Goal: Find specific page/section: Find specific page/section

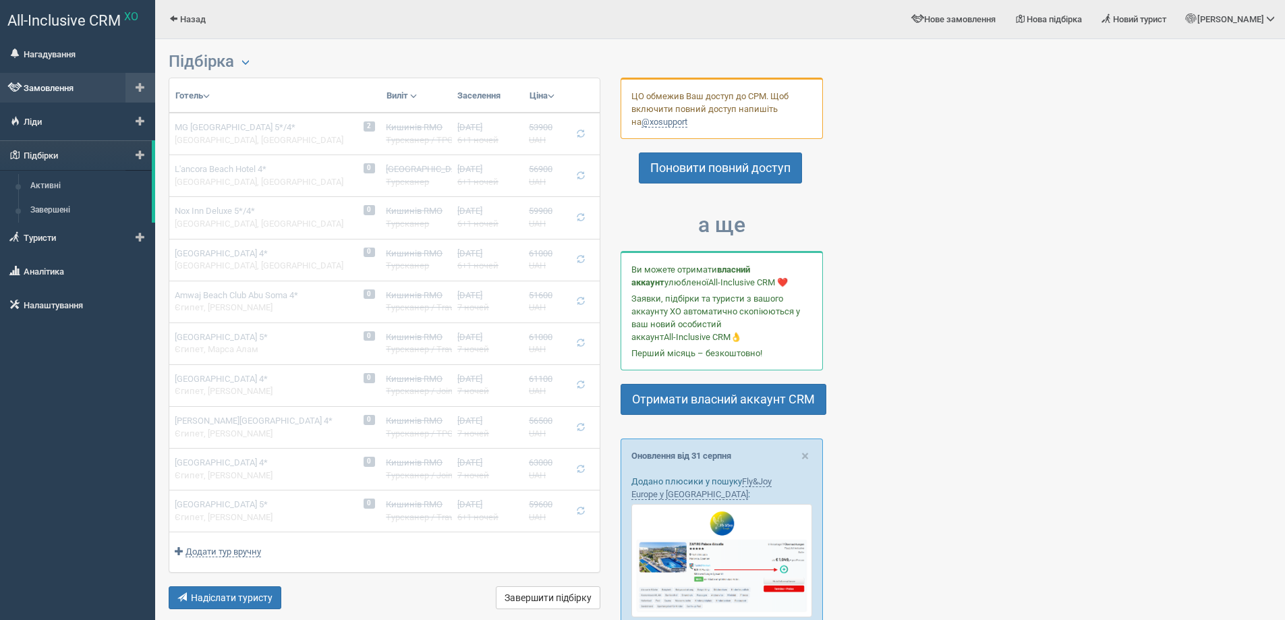
click at [71, 90] on link "Замовлення" at bounding box center [77, 88] width 155 height 30
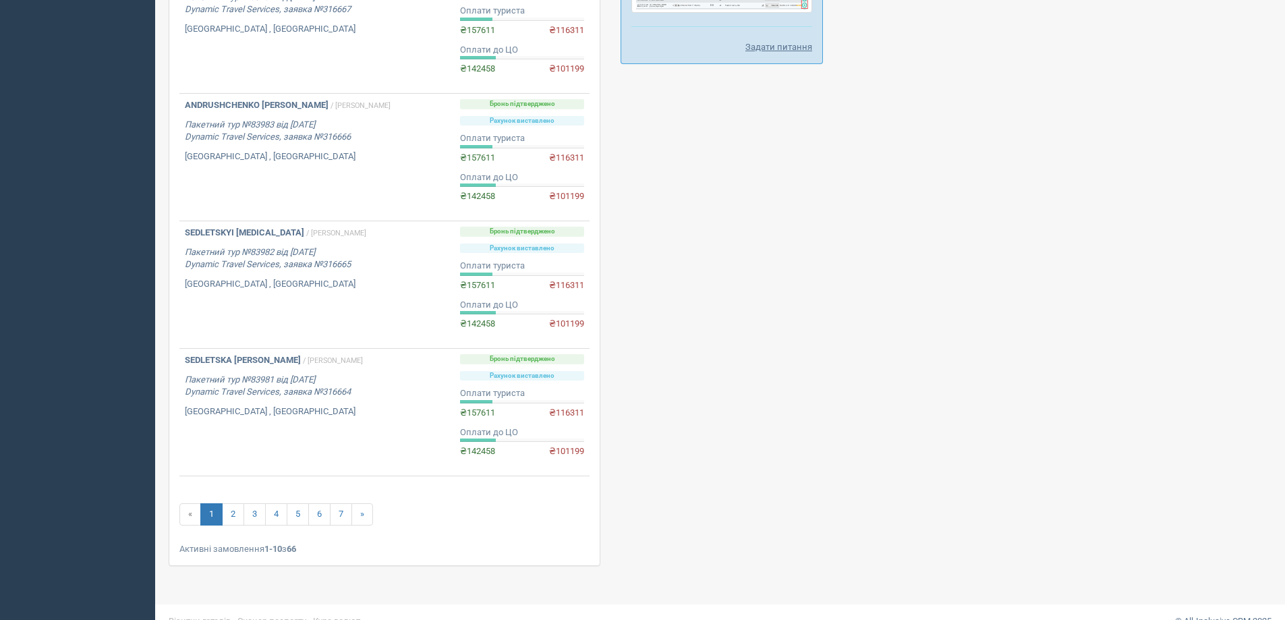
scroll to position [898, 0]
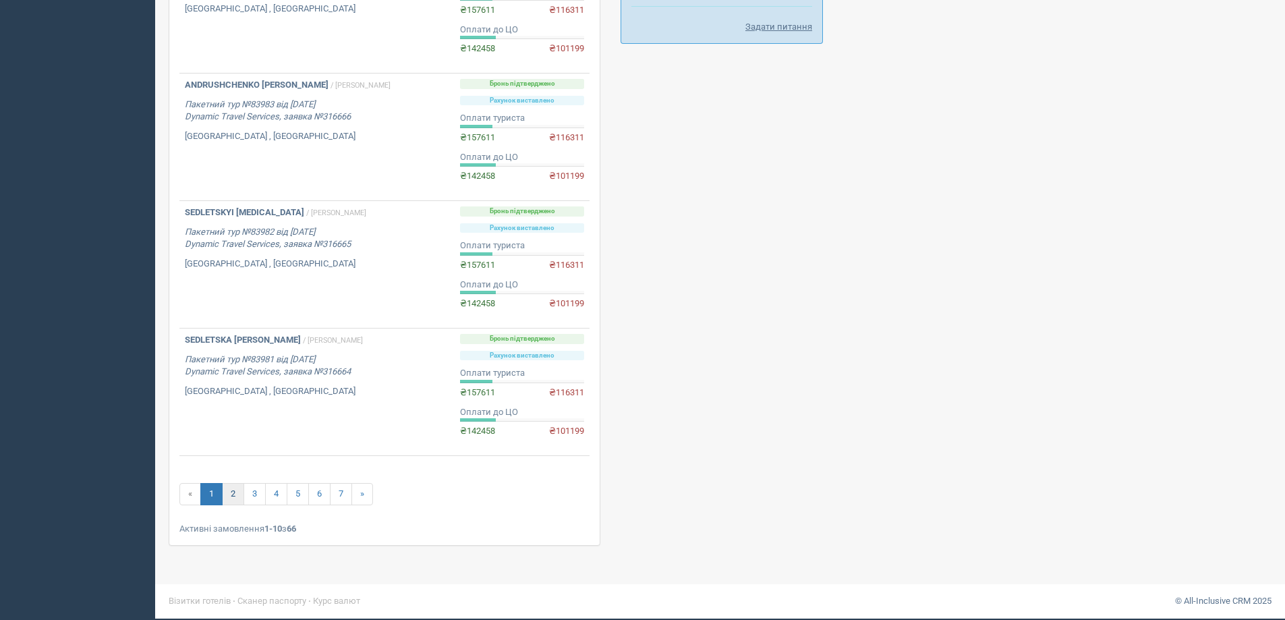
click at [229, 492] on link "2" at bounding box center [233, 494] width 22 height 22
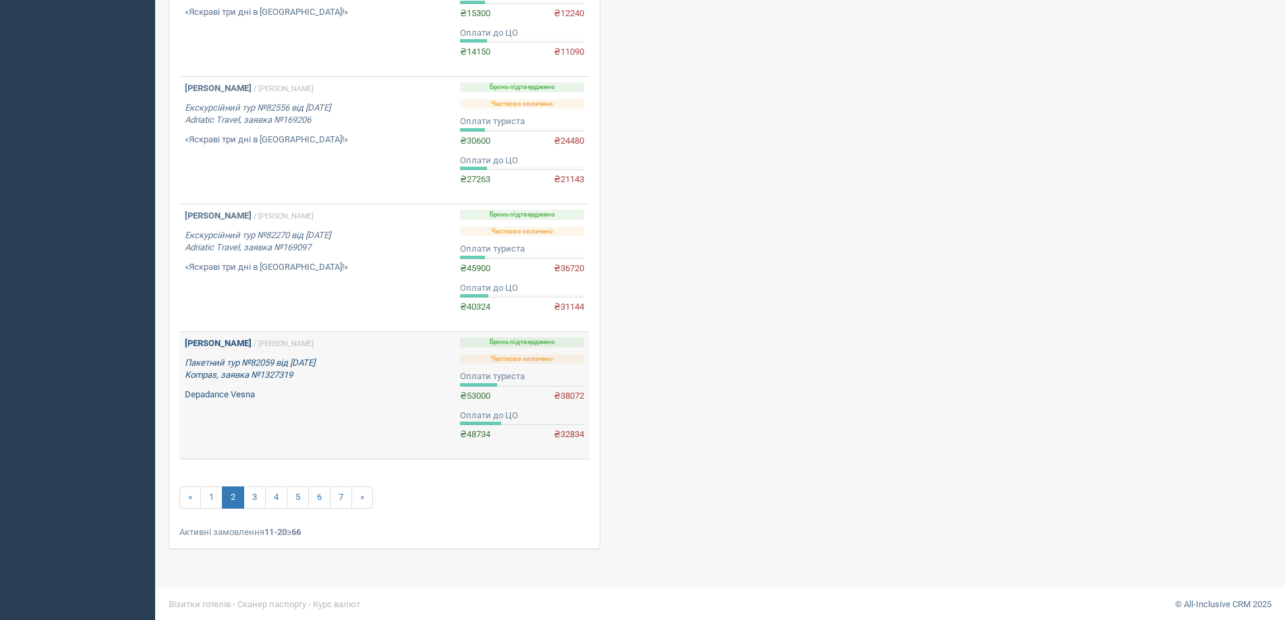
scroll to position [960, 0]
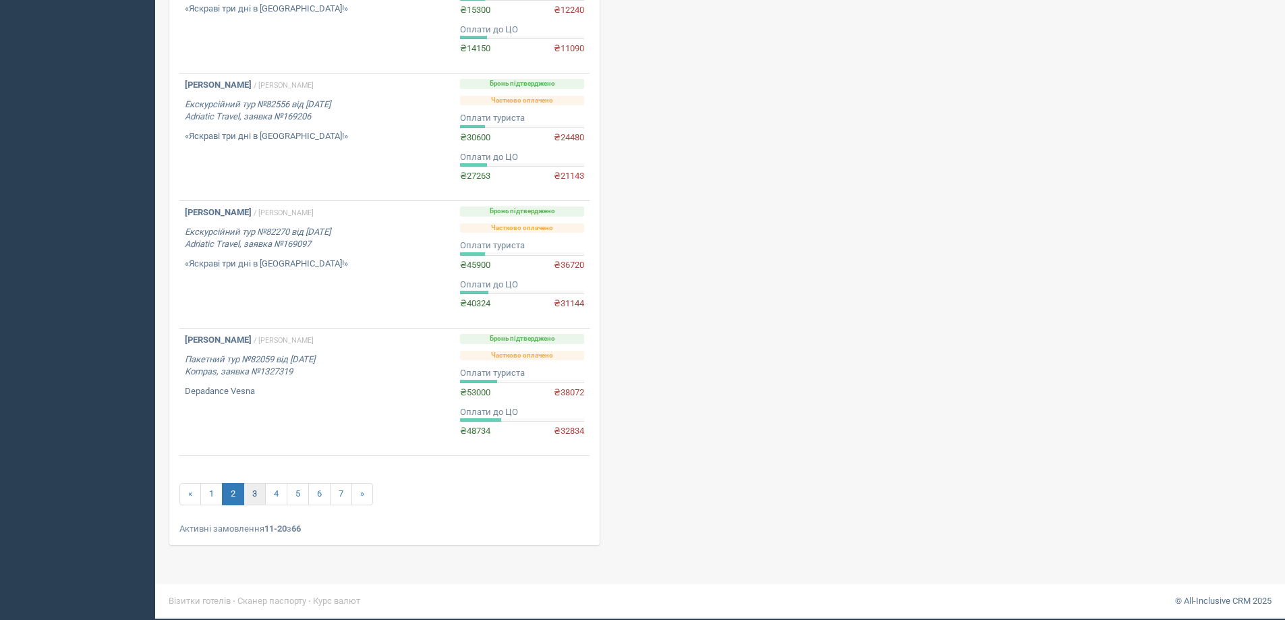
click at [262, 497] on link "3" at bounding box center [254, 494] width 22 height 22
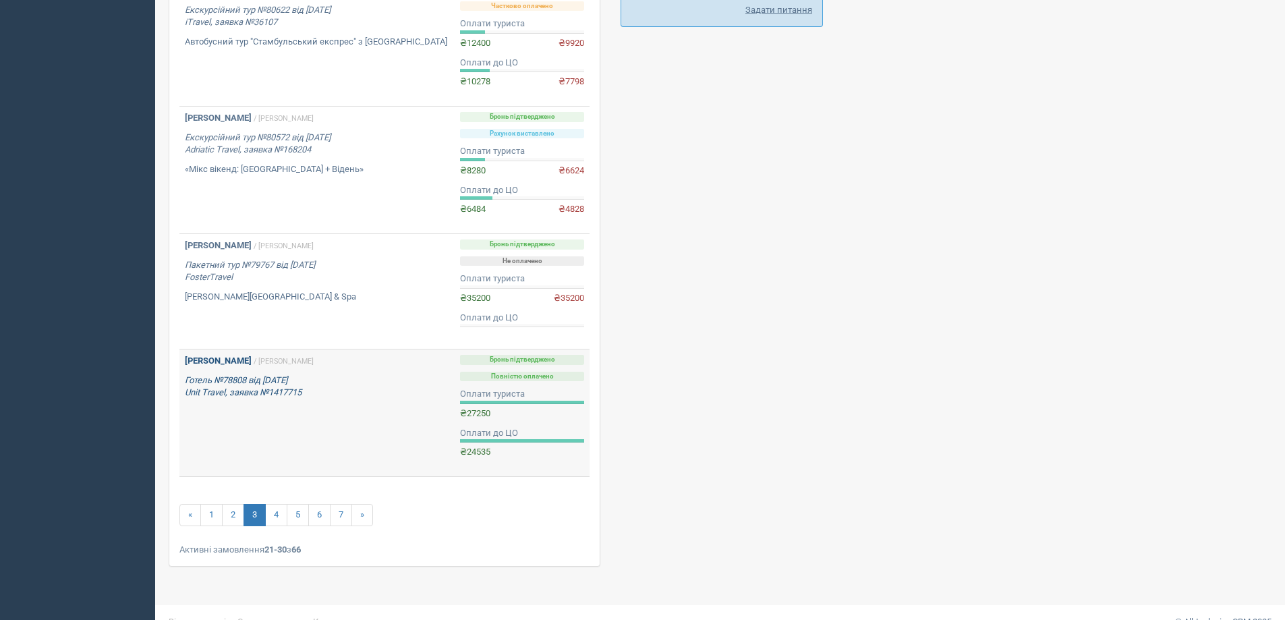
scroll to position [936, 0]
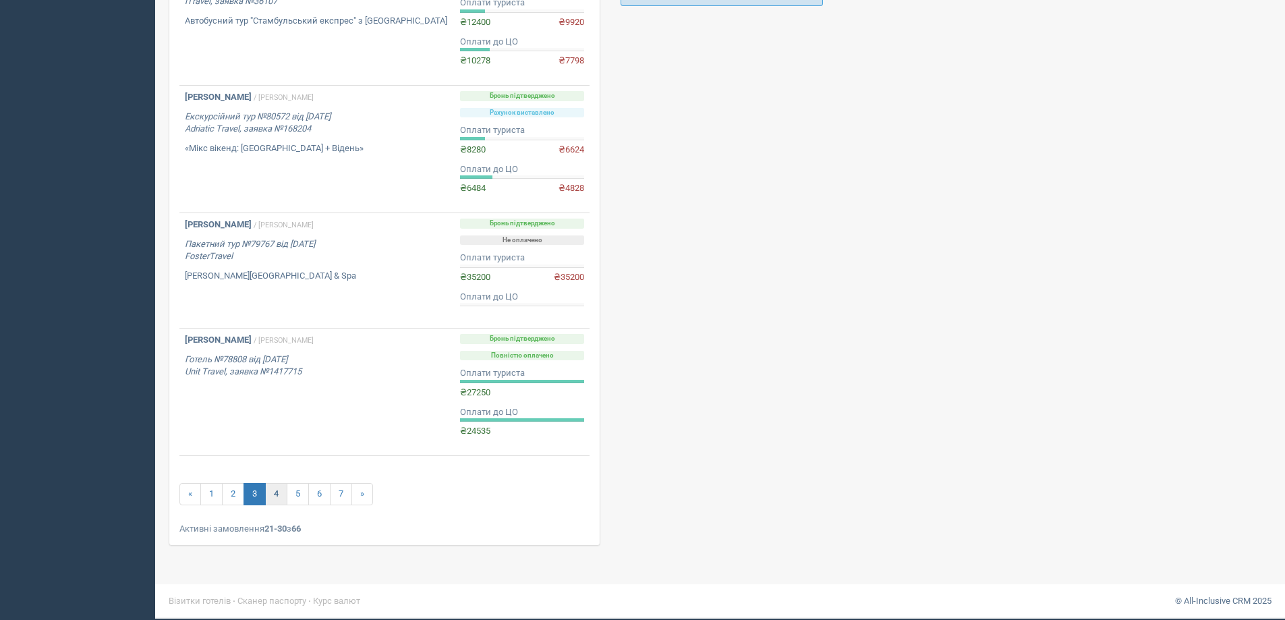
click at [277, 493] on link "4" at bounding box center [276, 494] width 22 height 22
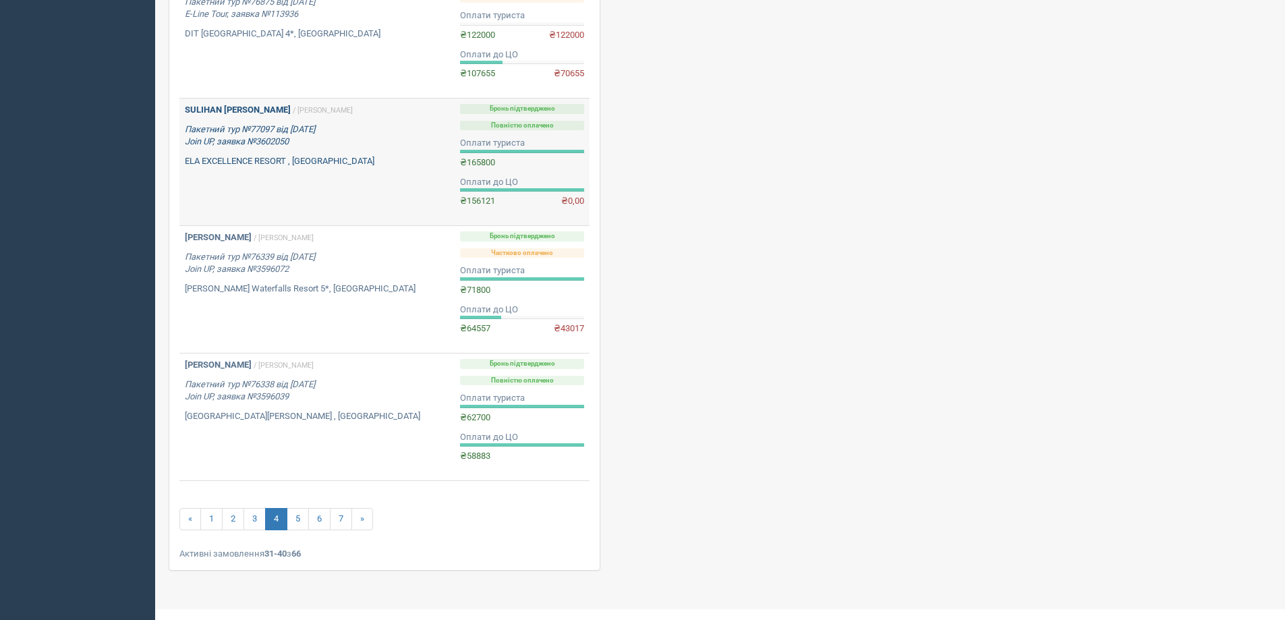
scroll to position [972, 0]
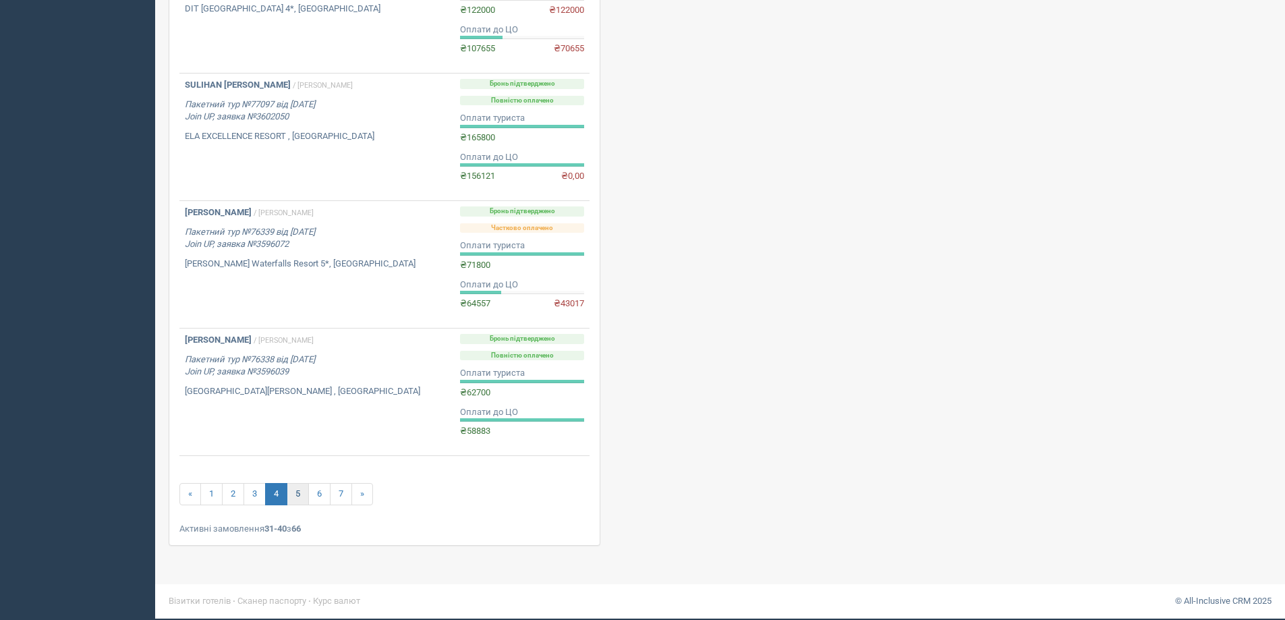
click at [299, 496] on link "5" at bounding box center [298, 494] width 22 height 22
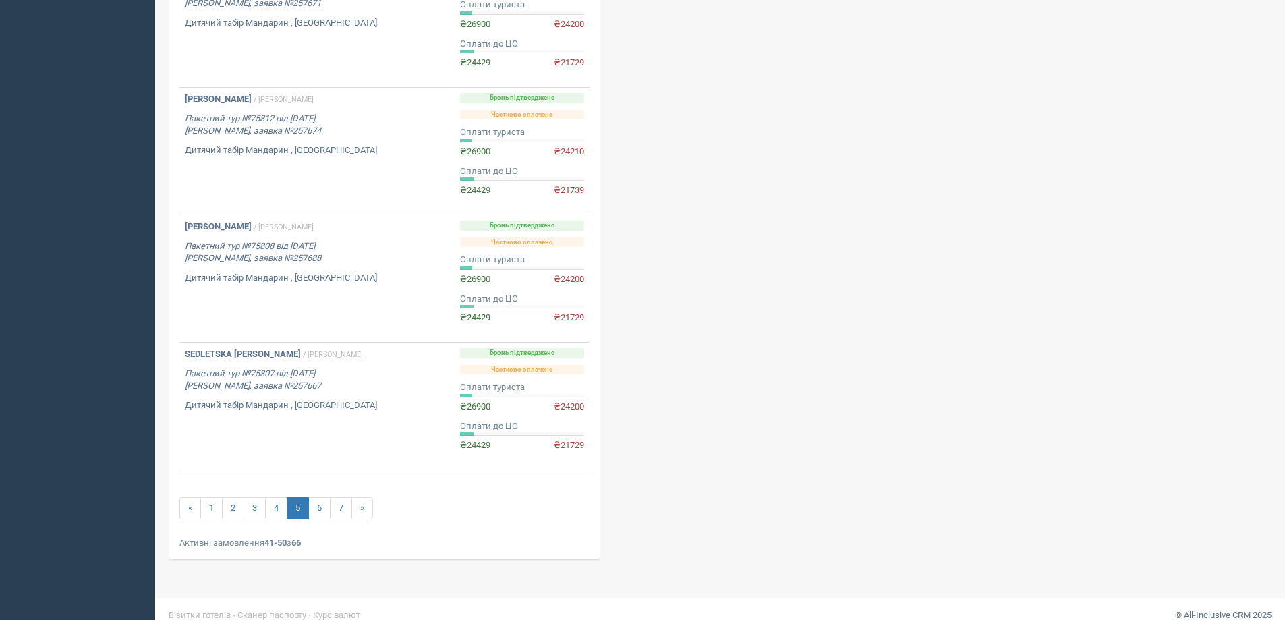
scroll to position [972, 0]
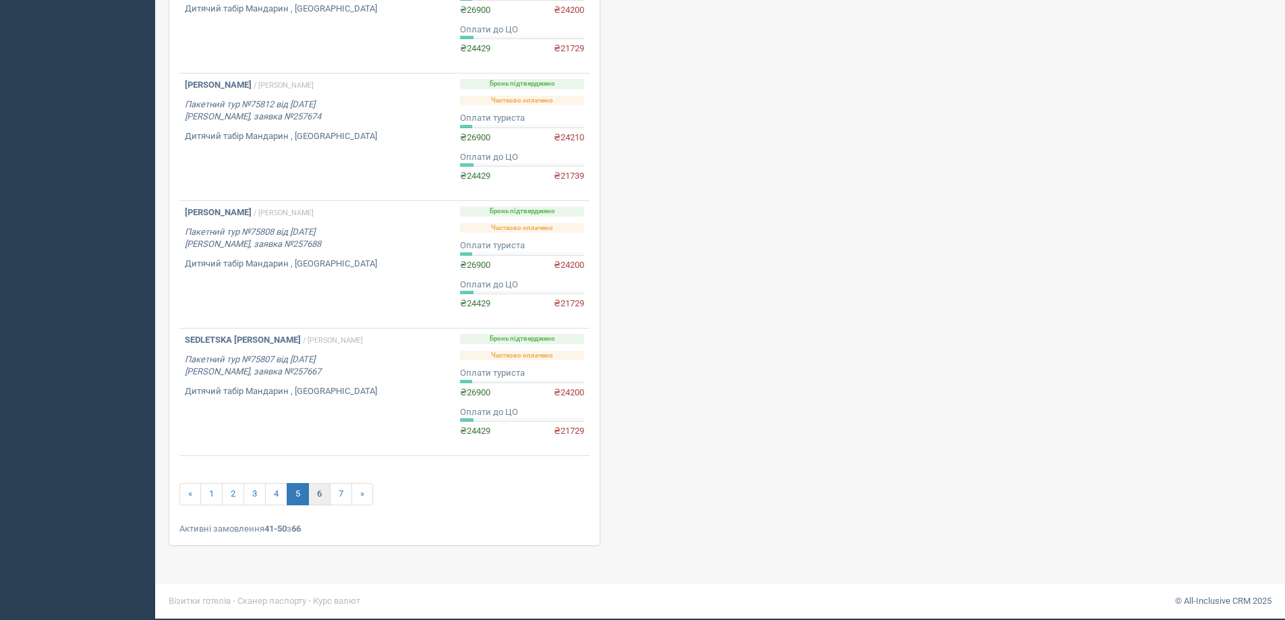
click at [322, 494] on link "6" at bounding box center [319, 494] width 22 height 22
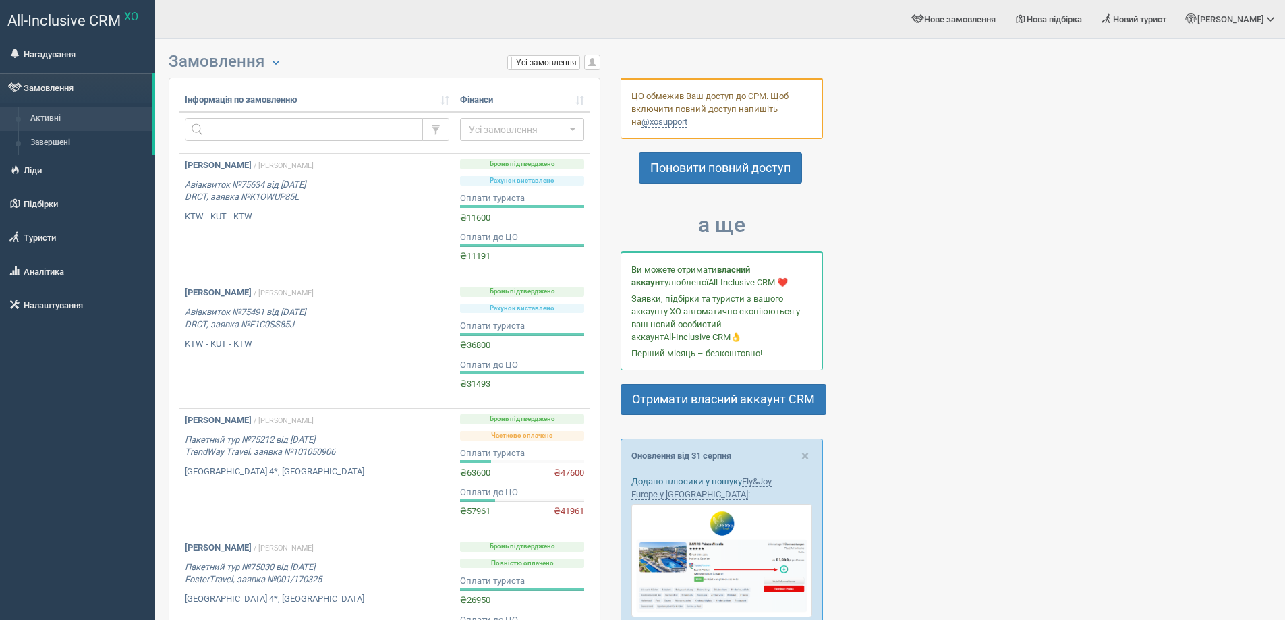
drag, startPoint x: 666, startPoint y: 469, endPoint x: 624, endPoint y: 241, distance: 232.3
click at [276, 126] on input "text" at bounding box center [304, 129] width 238 height 23
type input "tymosh"
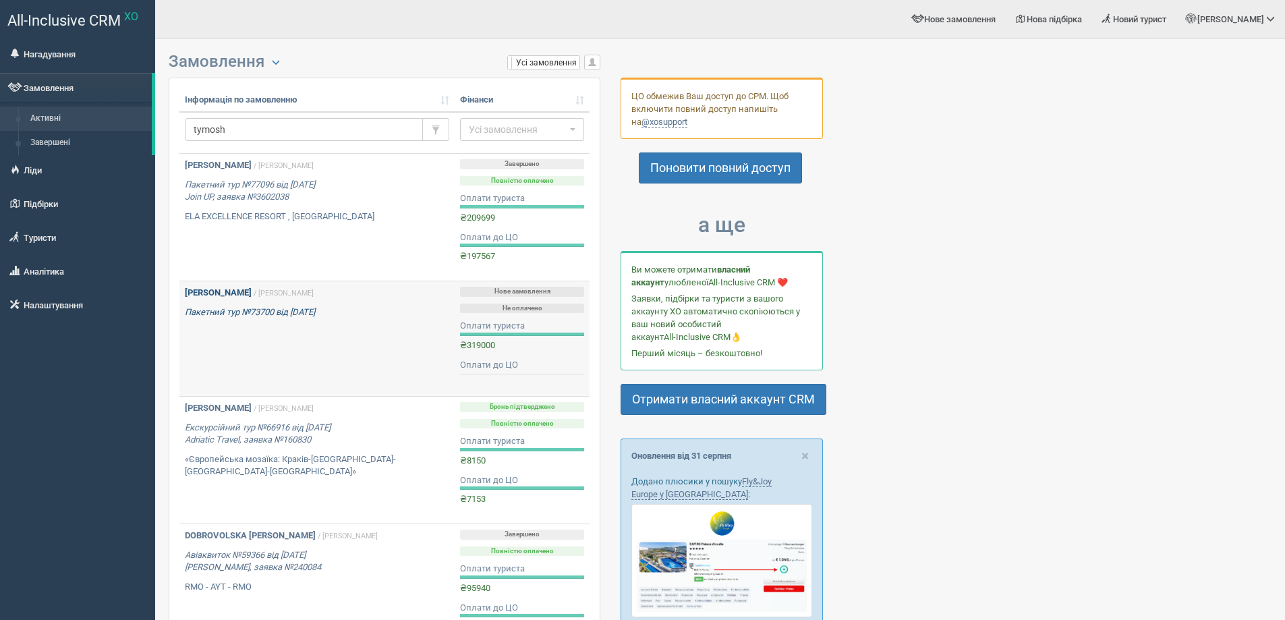
click at [411, 342] on link "TYMOSHCHUK YAROSLAVA / Тетяна М. Пакетний тур №73700 від 26.02.2025" at bounding box center [316, 338] width 275 height 115
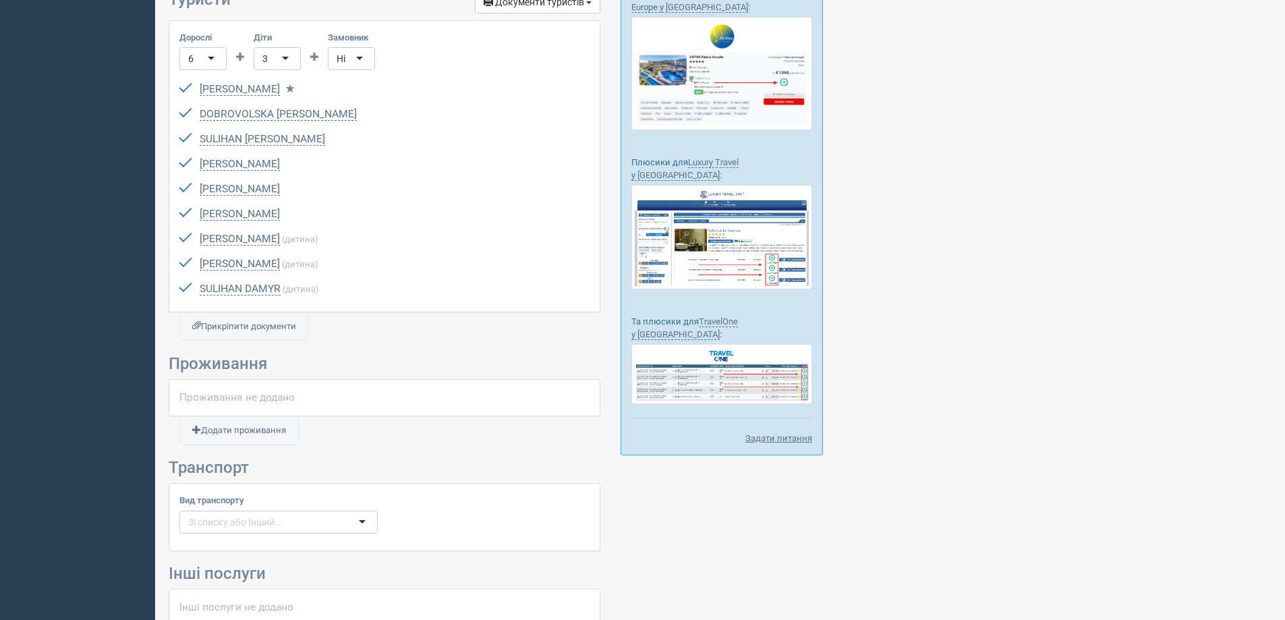
scroll to position [891, 0]
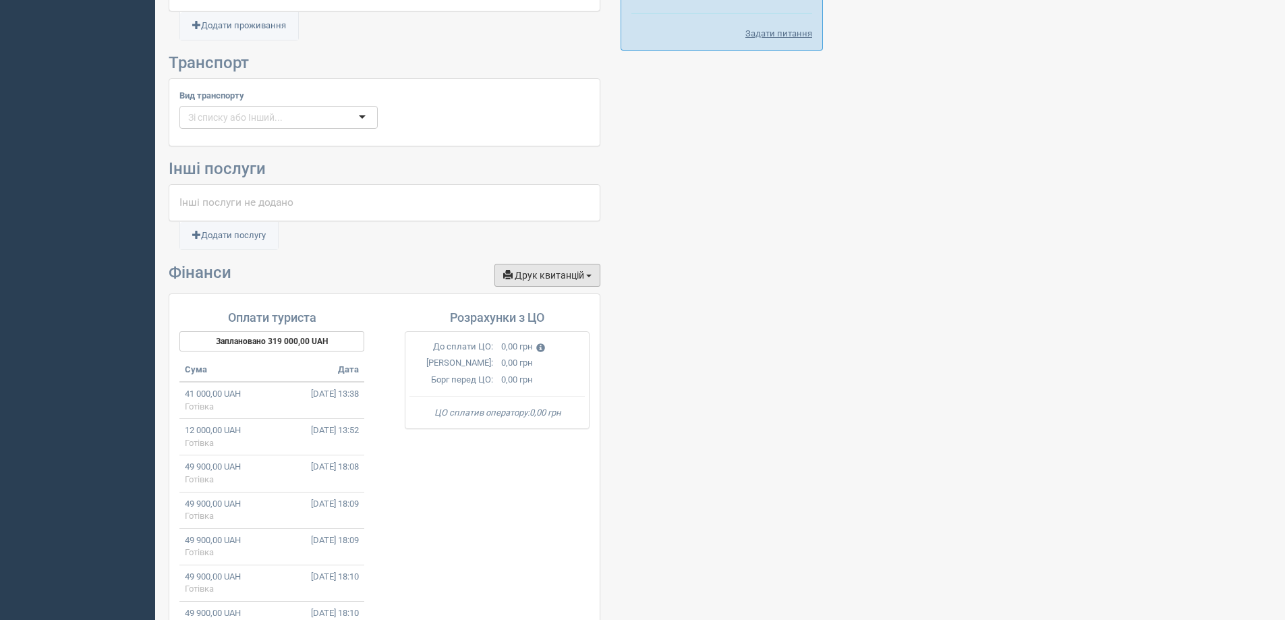
click at [552, 278] on span "Друк квитанцій" at bounding box center [548, 275] width 69 height 11
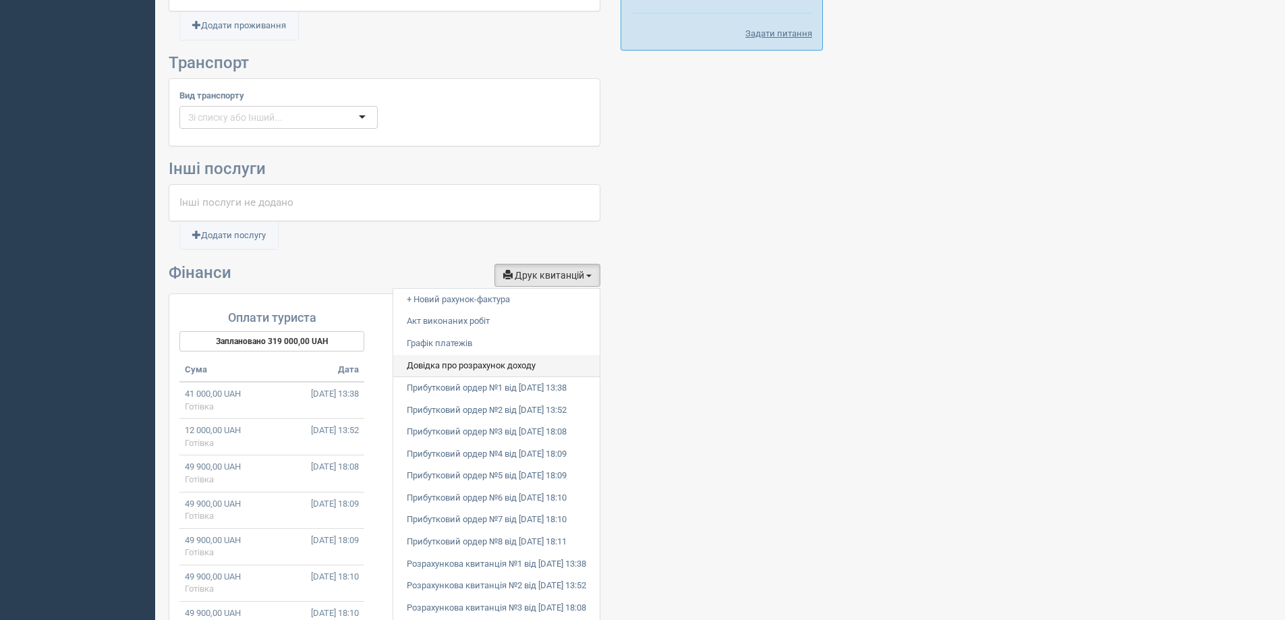
click at [526, 359] on link "Довідка про розрахунок доходу" at bounding box center [496, 366] width 206 height 22
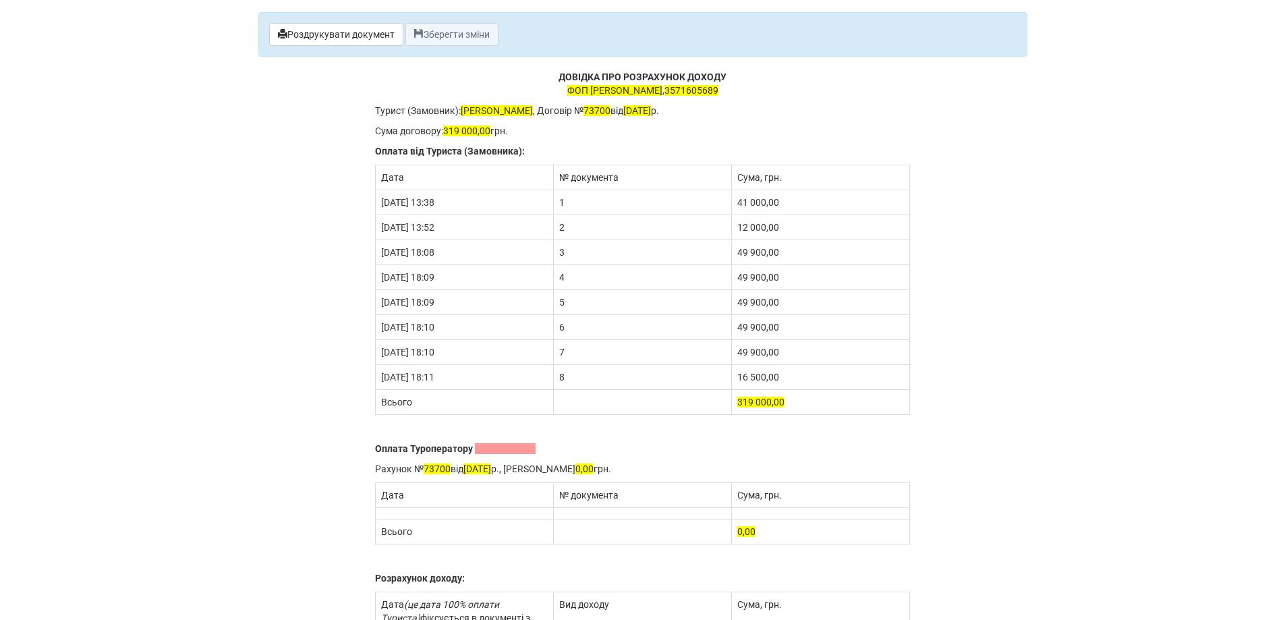
scroll to position [270, 0]
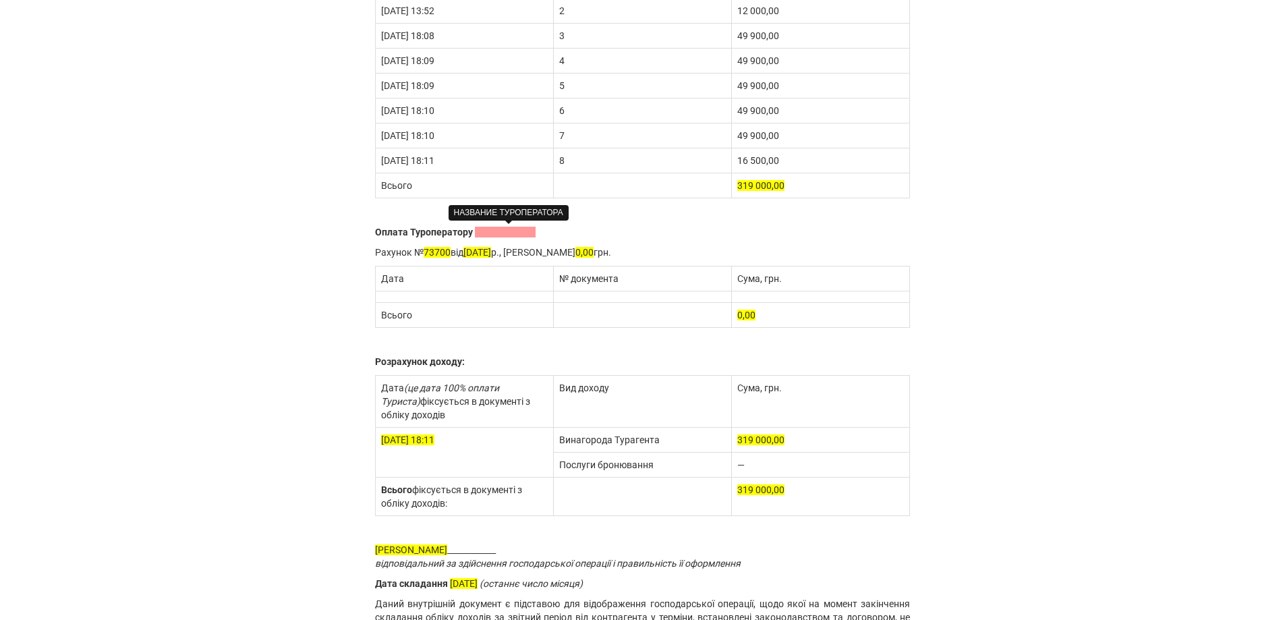
click at [511, 231] on span at bounding box center [505, 232] width 61 height 11
click at [452, 252] on p "Рахунок № 73700 від [DATE], Сума рахунка 0,00 грн." at bounding box center [642, 251] width 535 height 13
click at [494, 250] on span "[DATE]" at bounding box center [488, 252] width 28 height 11
click at [465, 297] on td at bounding box center [464, 296] width 178 height 11
click at [741, 297] on td at bounding box center [821, 296] width 178 height 11
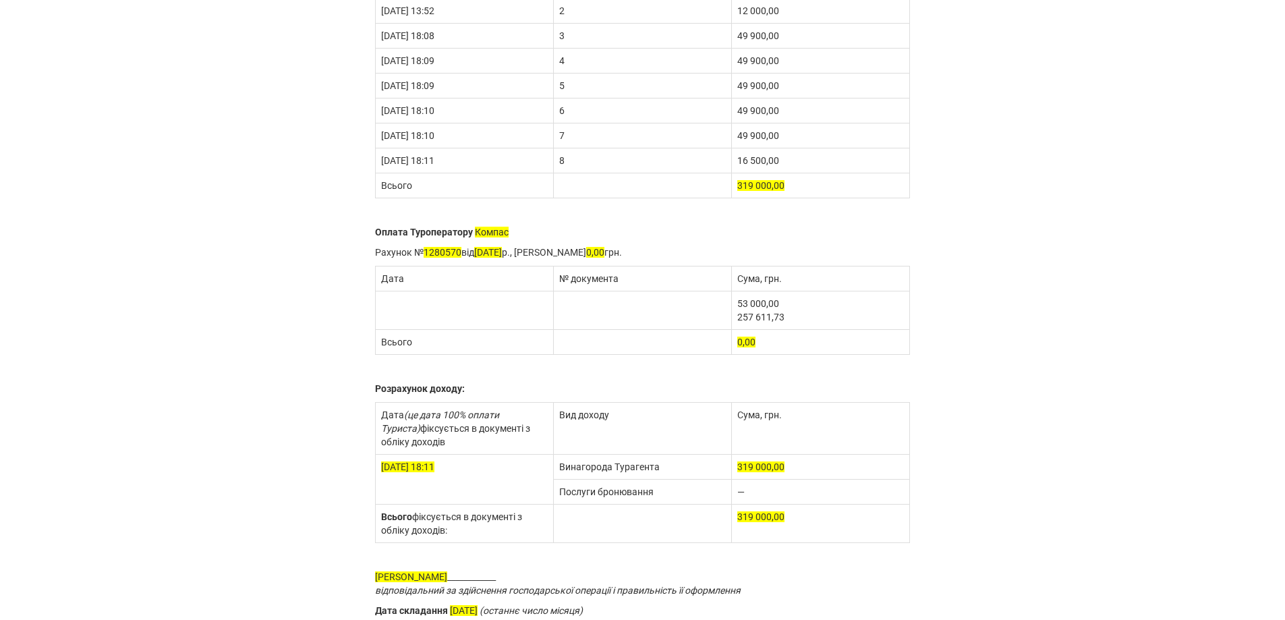
click at [444, 301] on td at bounding box center [464, 310] width 178 height 38
